Goal: Task Accomplishment & Management: Complete application form

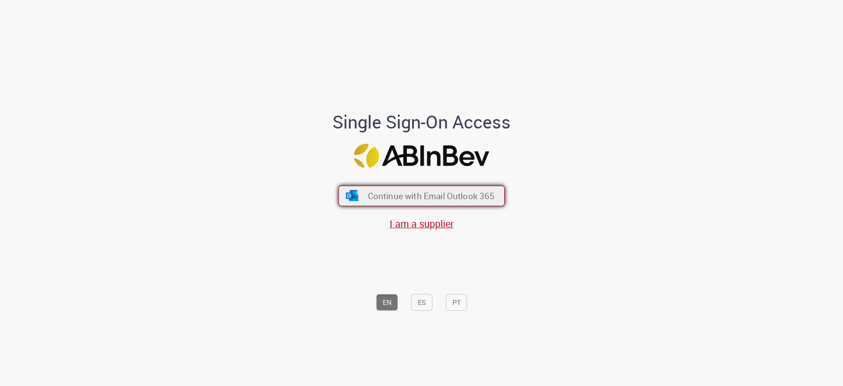
click at [427, 200] on span "Continue with Email Outlook 365" at bounding box center [431, 195] width 127 height 11
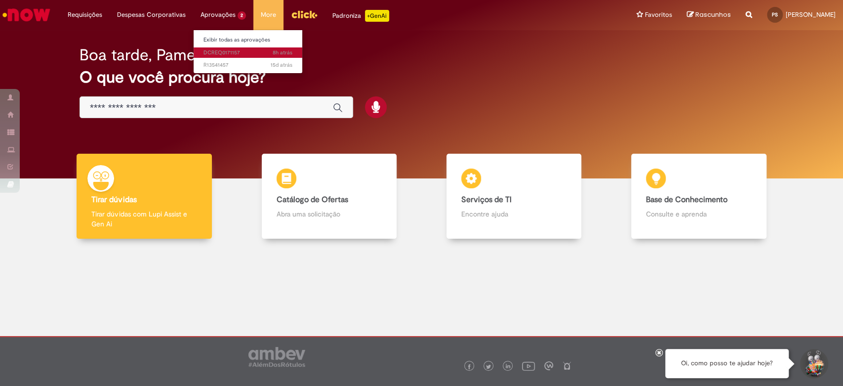
click at [225, 49] on span "8h atrás 8 horas atrás DCREQ0171157" at bounding box center [248, 53] width 89 height 8
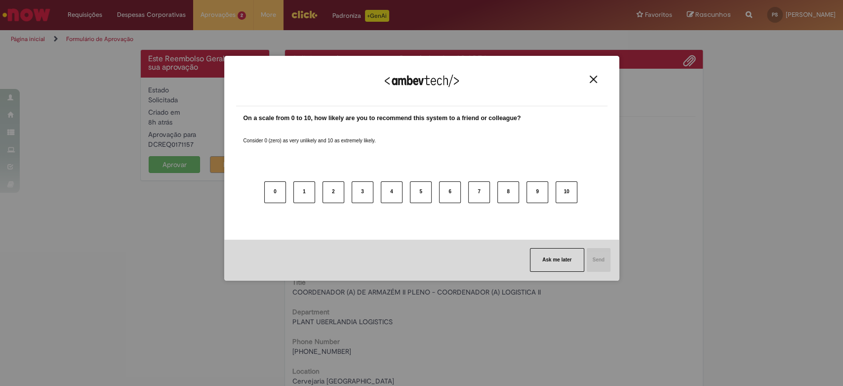
click at [587, 80] on button "Close" at bounding box center [593, 79] width 13 height 8
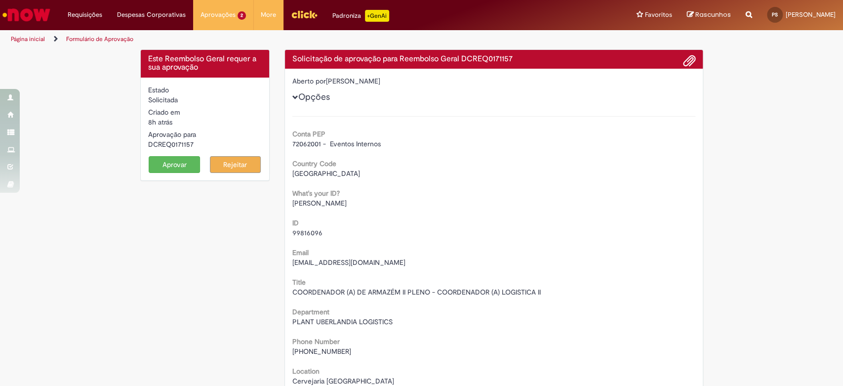
click at [0, 0] on button "Opções" at bounding box center [0, 0] width 0 height 0
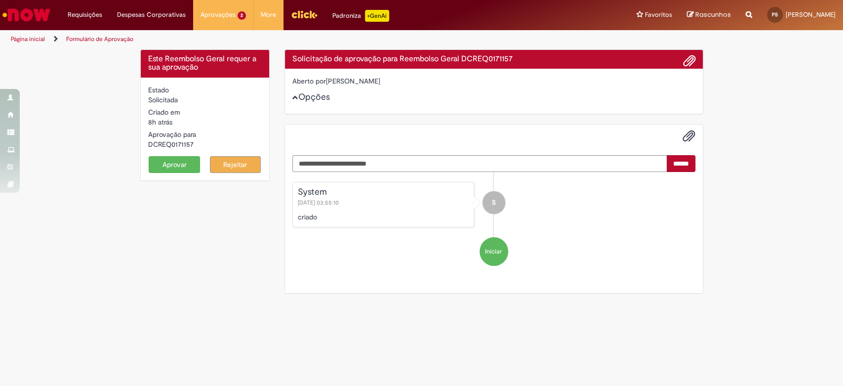
click at [0, 0] on button "Opções" at bounding box center [0, 0] width 0 height 0
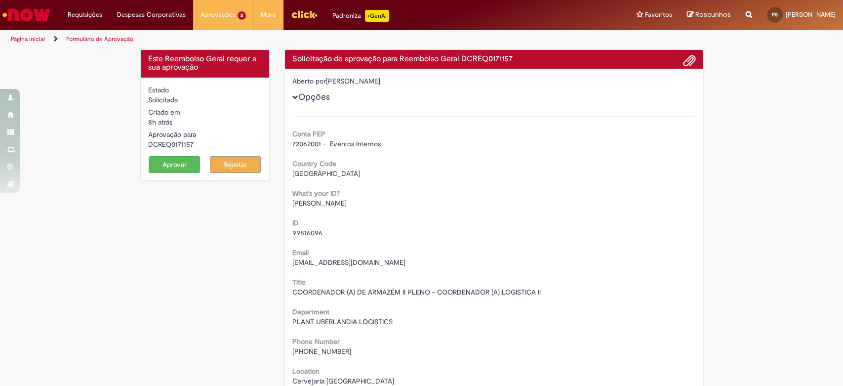
click at [684, 58] on span at bounding box center [690, 61] width 12 height 17
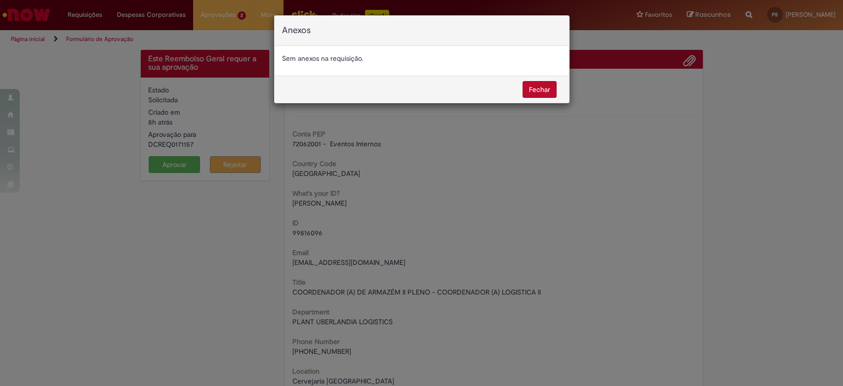
click at [544, 87] on button "Fechar" at bounding box center [540, 89] width 34 height 17
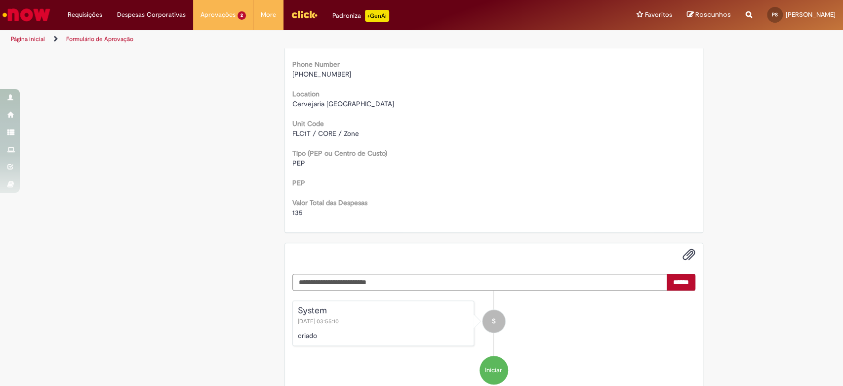
scroll to position [312, 0]
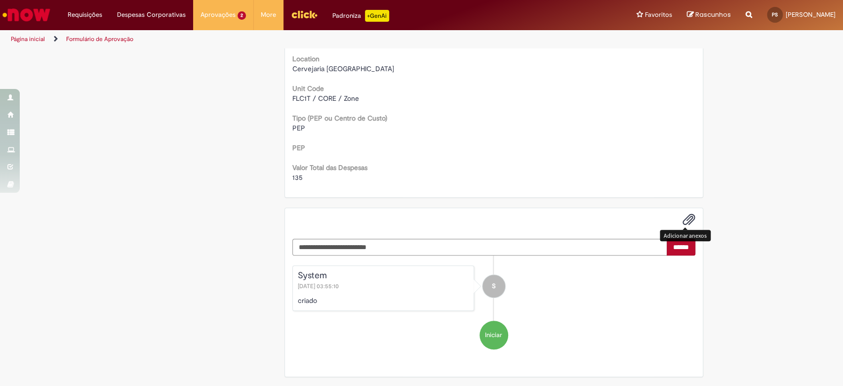
click at [683, 219] on span "Adicionar anexos" at bounding box center [689, 220] width 12 height 12
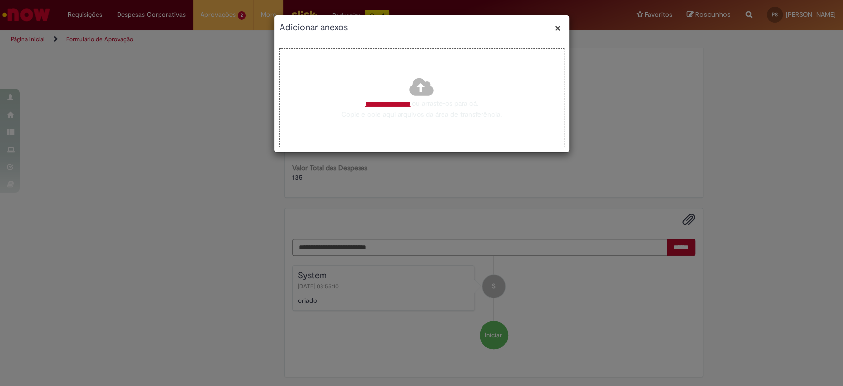
click at [565, 26] on div "Adicionar anexos × Fechar modal" at bounding box center [421, 29] width 295 height 28
click at [557, 26] on button "×" at bounding box center [558, 28] width 6 height 10
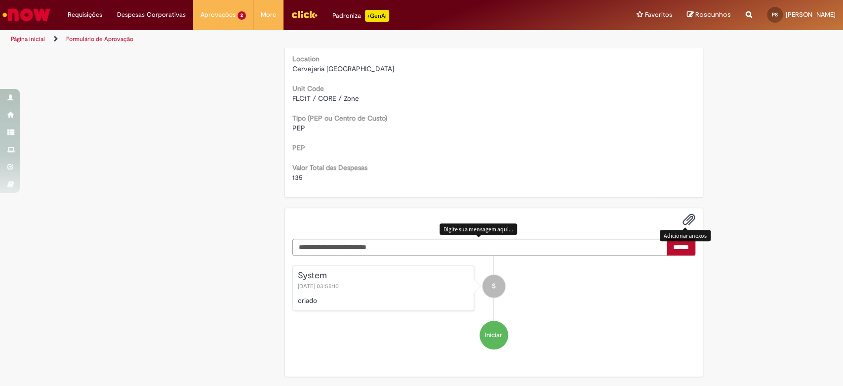
click at [413, 239] on textarea "Digite sua mensagem aqui..." at bounding box center [479, 247] width 375 height 17
type textarea "**********"
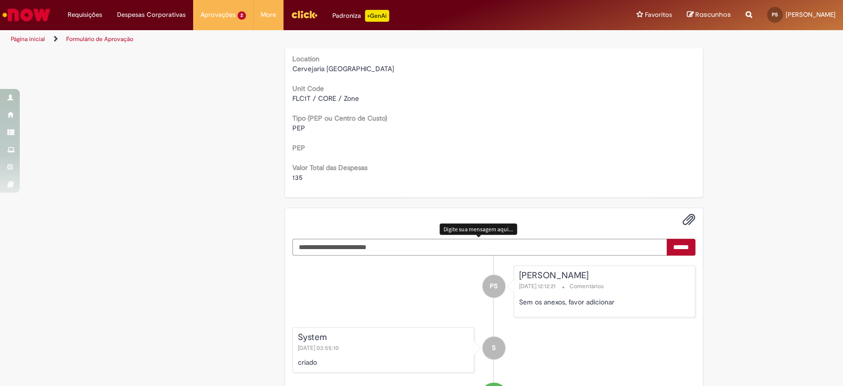
scroll to position [0, 0]
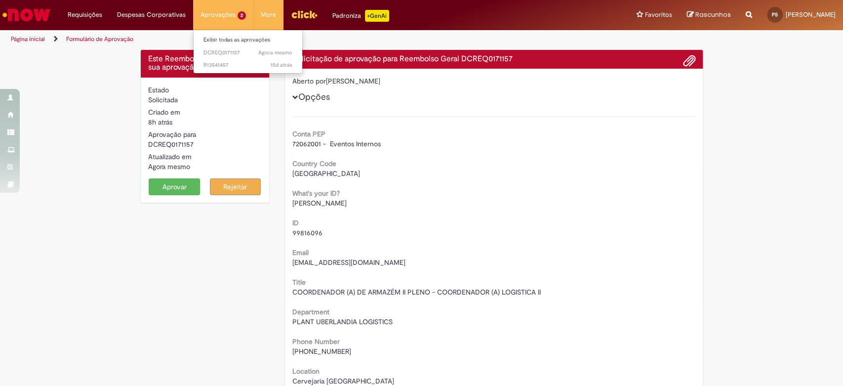
click at [216, 19] on li "Aprovações 2 Exibir todas as aprovações Agora mesmo Agora mesmo DCREQ0171157 15…" at bounding box center [223, 15] width 60 height 30
click at [232, 49] on span "Agora mesmo Agora mesmo DCREQ0171157" at bounding box center [248, 53] width 89 height 8
click at [181, 143] on div "DCREQ0171157" at bounding box center [205, 144] width 114 height 10
click at [684, 56] on span at bounding box center [690, 61] width 12 height 17
